Goal: Task Accomplishment & Management: Manage account settings

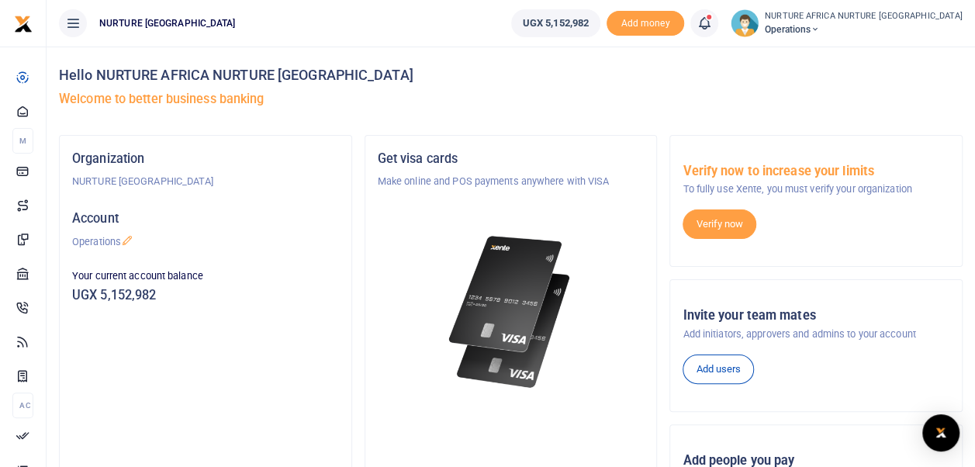
click at [712, 19] on icon at bounding box center [705, 23] width 16 height 17
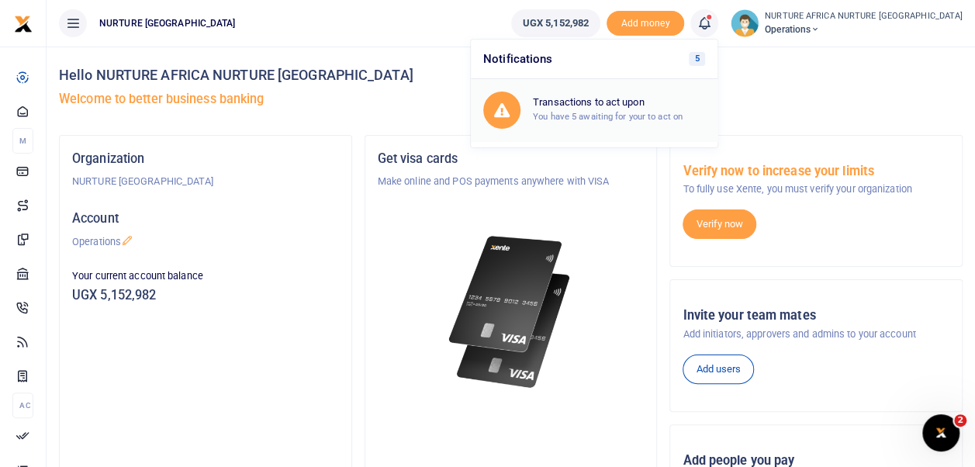
click at [670, 118] on small "You have 5 awaiting for your to act on" at bounding box center [608, 116] width 150 height 11
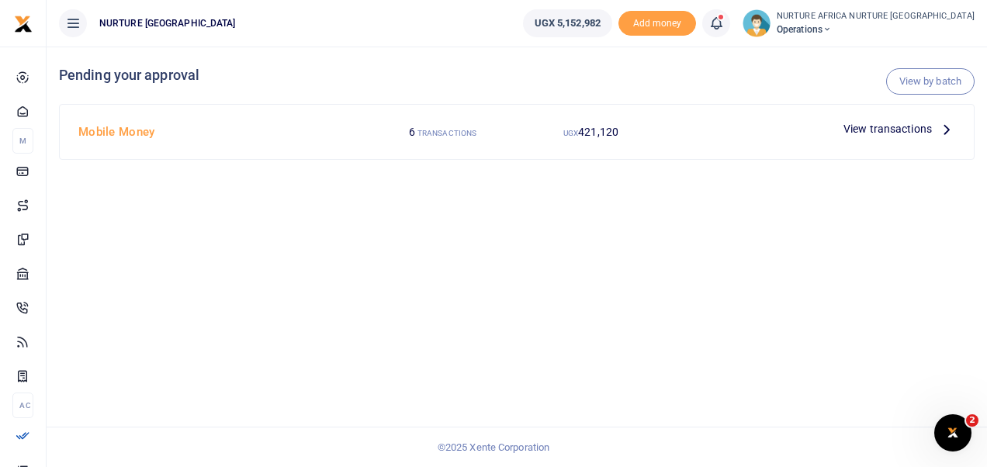
click at [885, 126] on span "View transactions" at bounding box center [887, 128] width 88 height 17
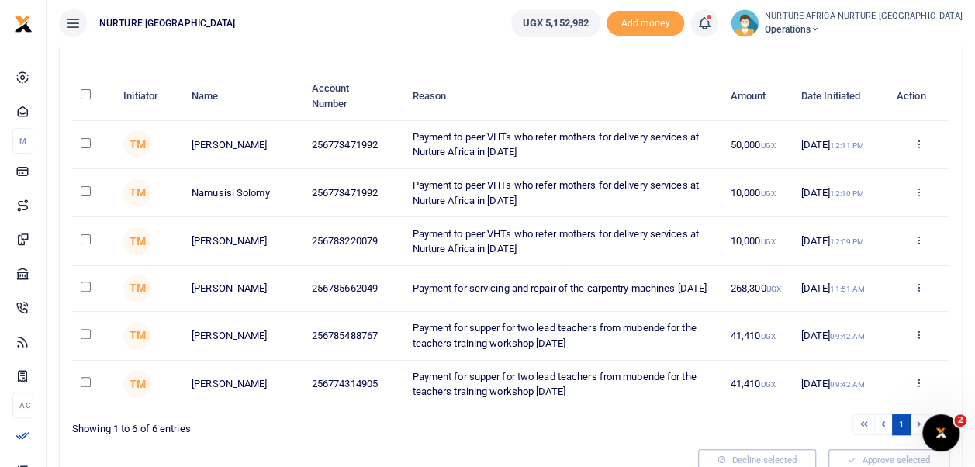
scroll to position [126, 0]
